Goal: Navigation & Orientation: Find specific page/section

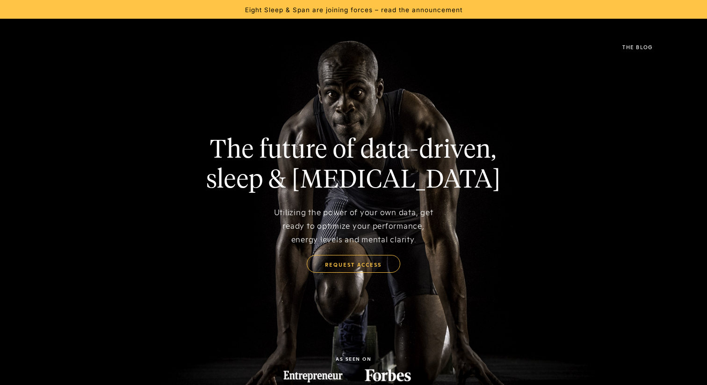
click at [160, 58] on div "The Blog" at bounding box center [354, 46] width 636 height 37
click at [40, 47] on img at bounding box center [40, 47] width 0 height 23
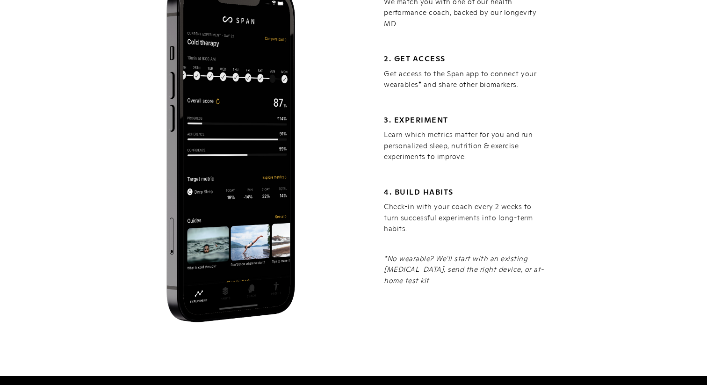
scroll to position [1267, 0]
